Goal: Transaction & Acquisition: Book appointment/travel/reservation

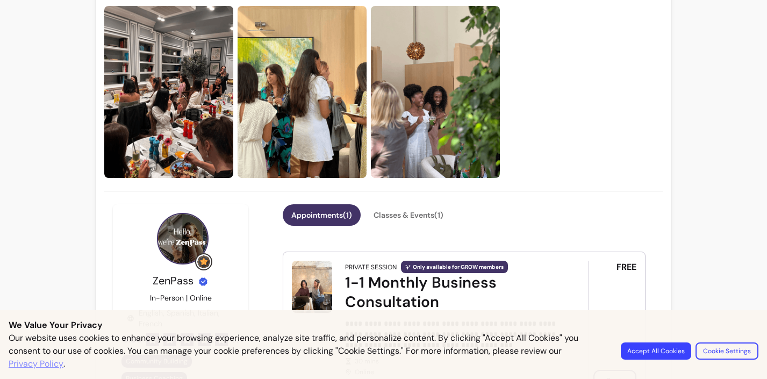
scroll to position [213, 0]
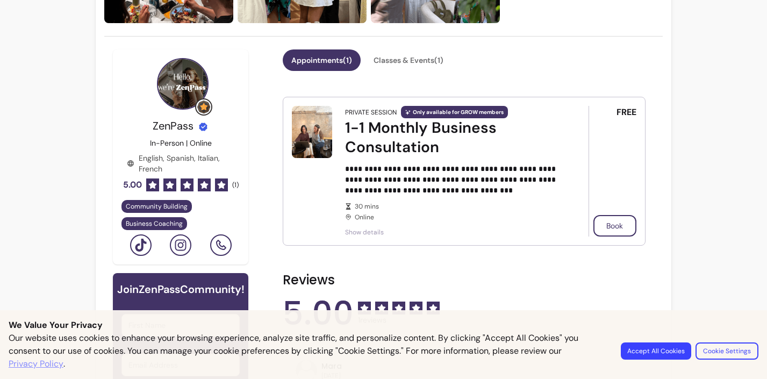
click at [665, 353] on button "Accept All Cookies" at bounding box center [656, 351] width 70 height 17
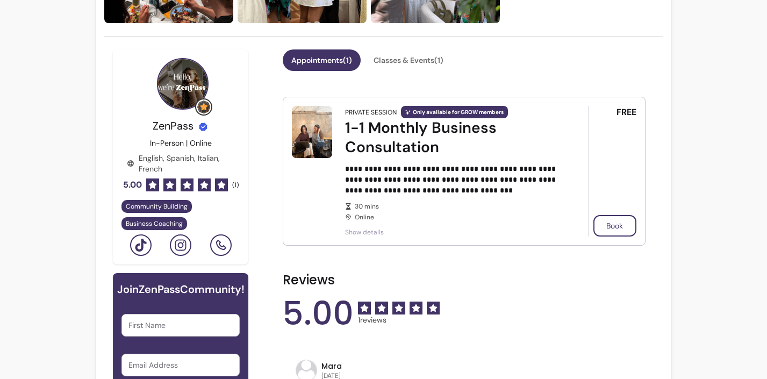
scroll to position [0, 0]
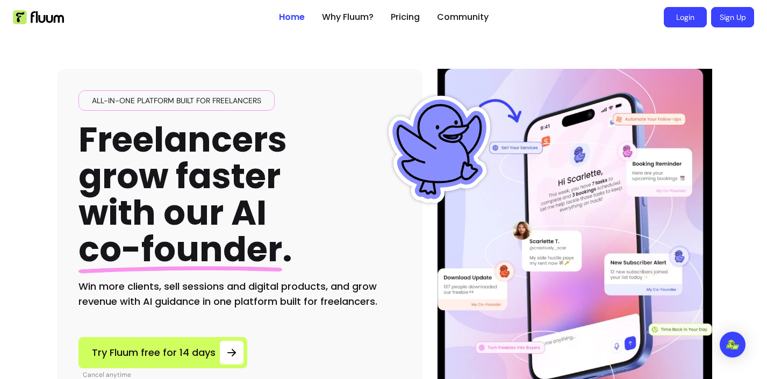
click at [677, 19] on link "Login" at bounding box center [685, 17] width 43 height 20
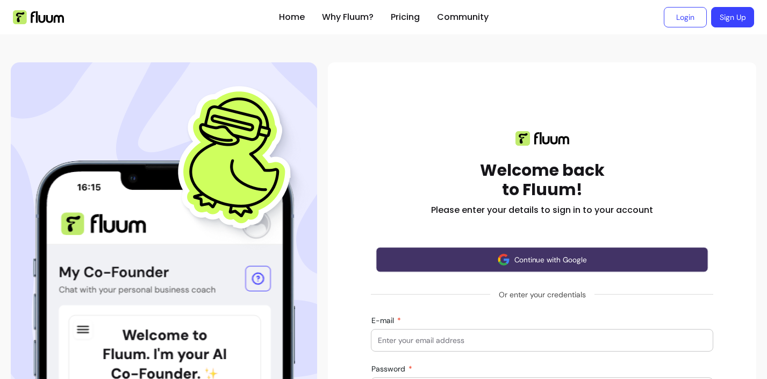
click at [500, 268] on button "Continue with Google" at bounding box center [542, 259] width 332 height 25
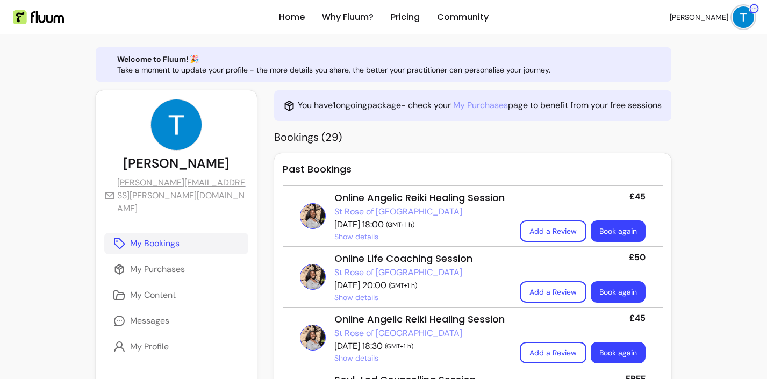
click at [360, 210] on link "St Rose of London" at bounding box center [398, 211] width 128 height 13
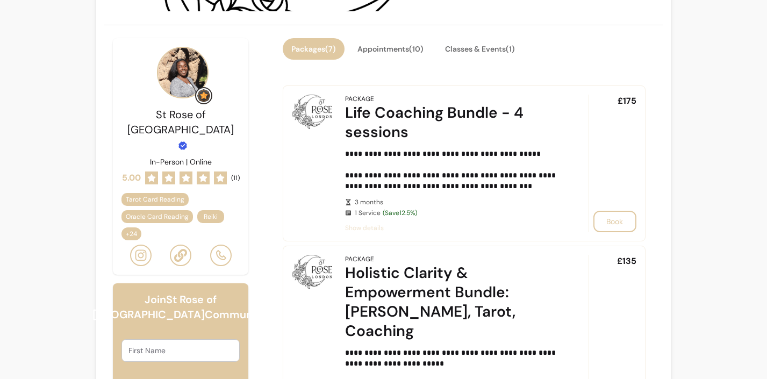
scroll to position [229, 0]
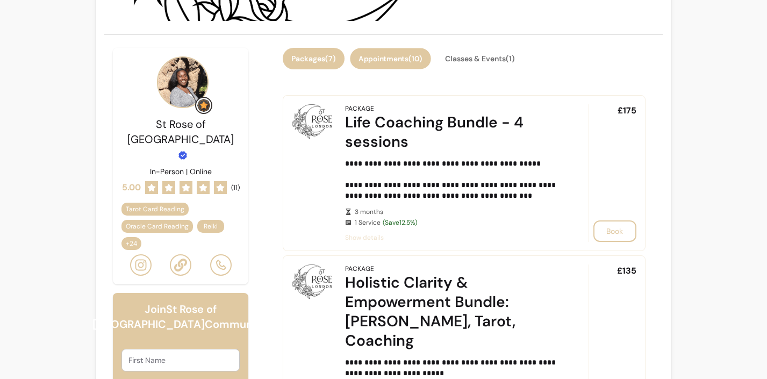
click at [398, 63] on button "Appointments ( 10 )" at bounding box center [390, 58] width 81 height 21
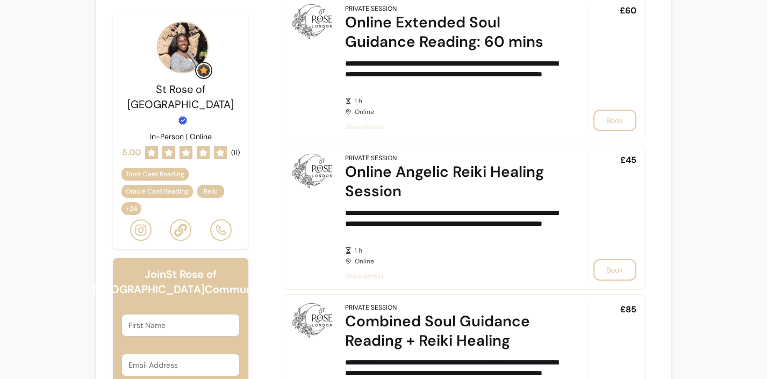
scroll to position [554, 0]
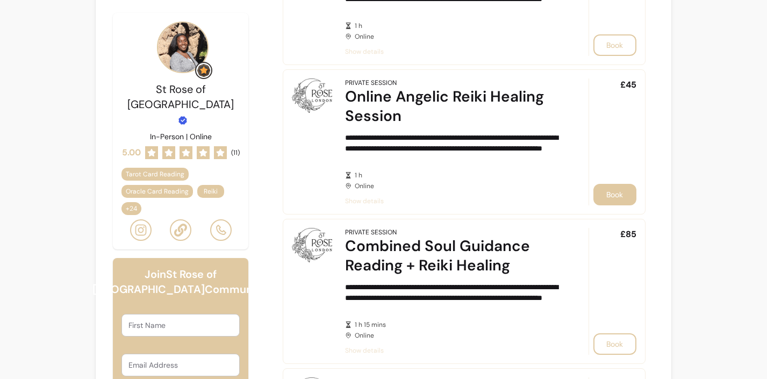
click at [618, 200] on button "Book" at bounding box center [615, 195] width 43 height 22
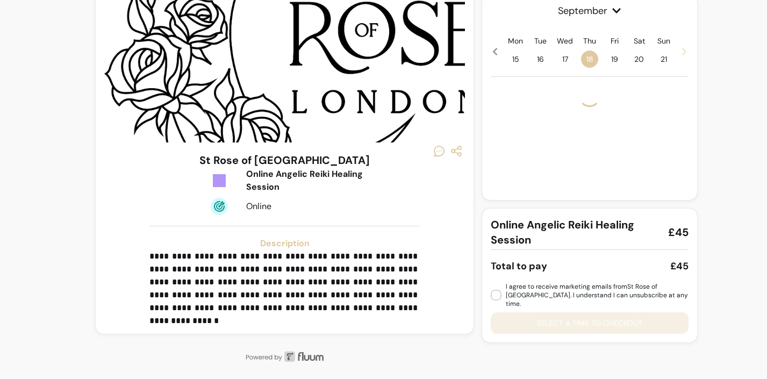
scroll to position [46, 0]
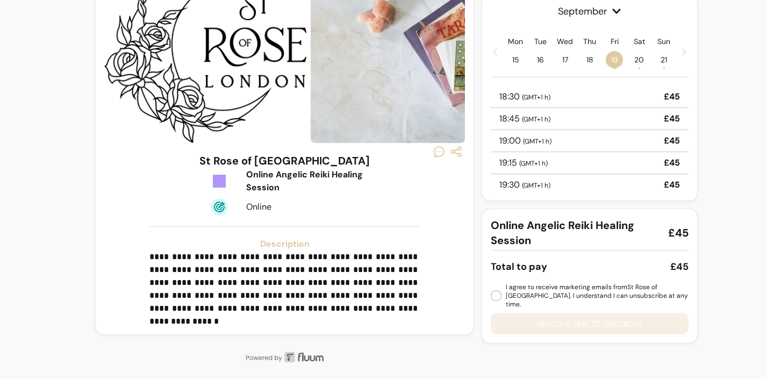
click at [595, 92] on div "18:30 ( GMT+1 h ) £45" at bounding box center [590, 97] width 198 height 22
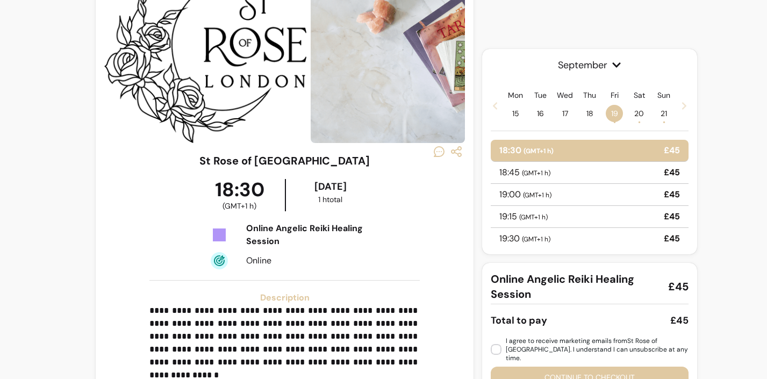
scroll to position [100, 0]
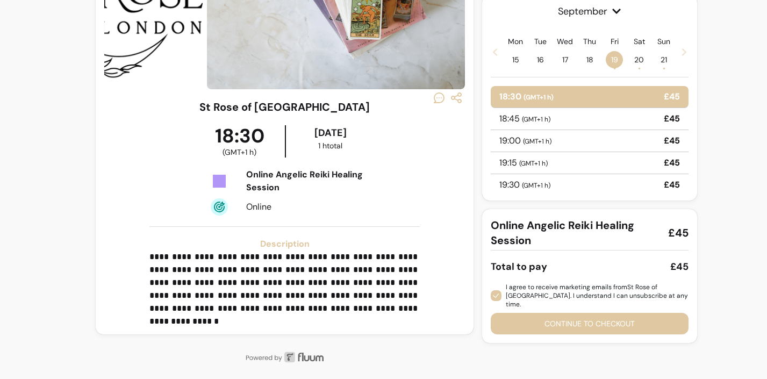
click at [546, 317] on button "Continue to checkout" at bounding box center [590, 324] width 198 height 22
